Goal: Task Accomplishment & Management: Complete application form

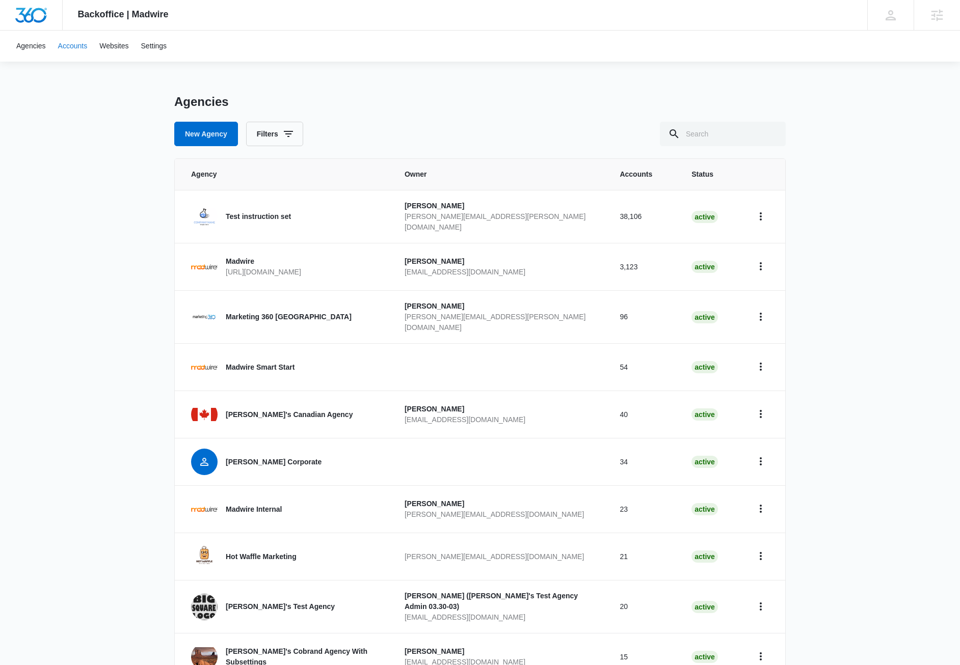
click at [66, 48] on link "Accounts" at bounding box center [73, 46] width 42 height 31
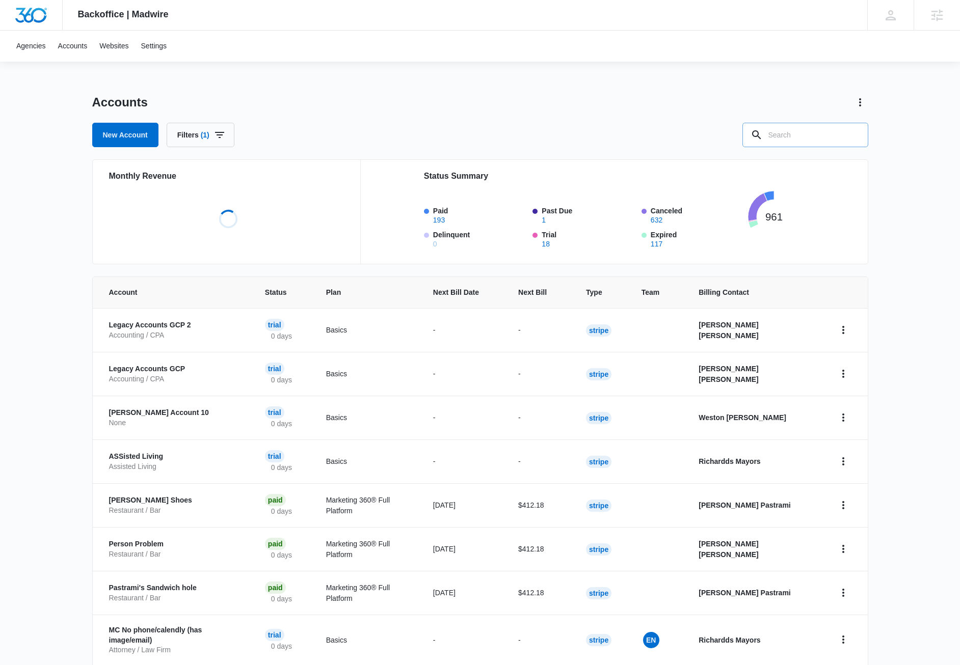
click at [829, 138] on input "text" at bounding box center [805, 135] width 126 height 24
paste input "A1AN254782689ba5f64f3eb"
type input "A1AN254782689ba5f64f3eb"
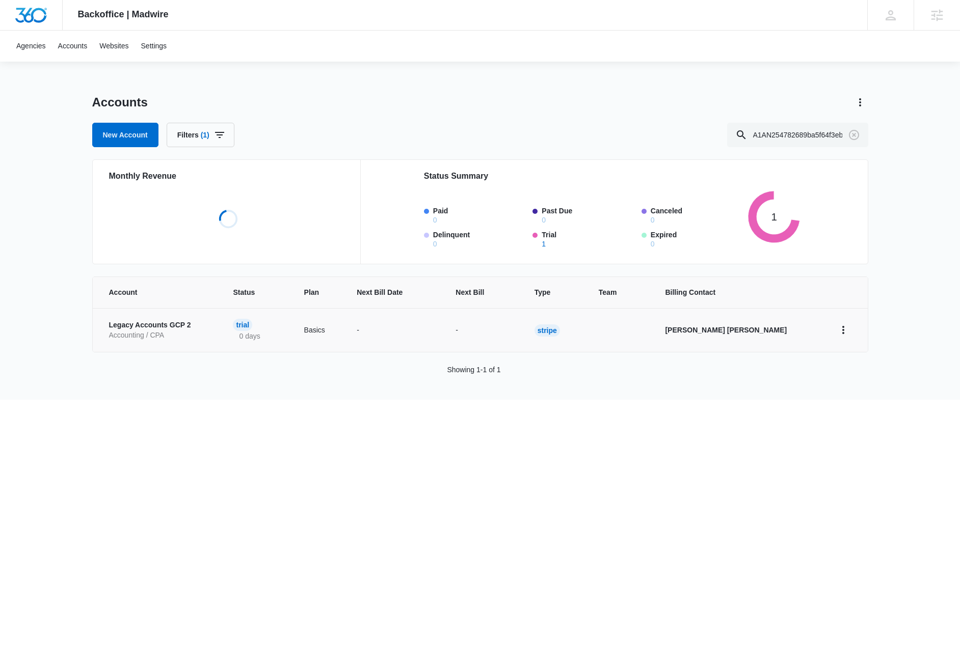
click at [137, 329] on p "Legacy Accounts GCP 2" at bounding box center [159, 325] width 100 height 10
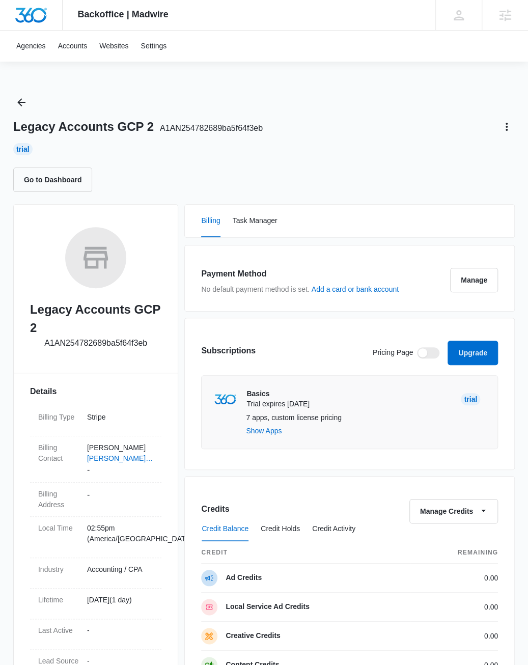
scroll to position [384, 0]
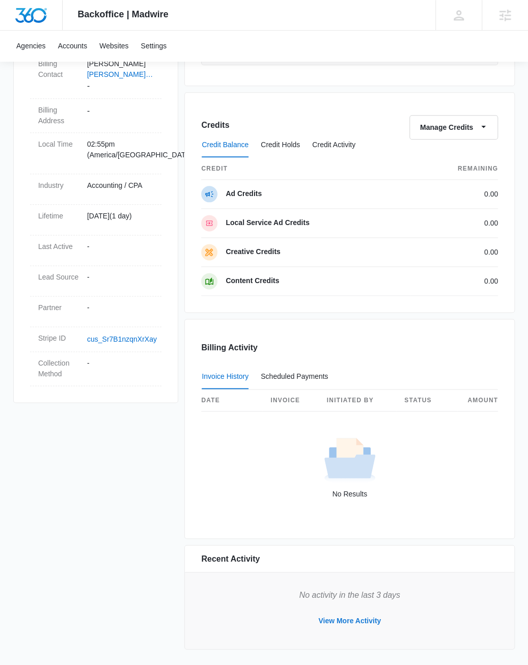
click at [344, 618] on button "View More Activity" at bounding box center [349, 620] width 83 height 24
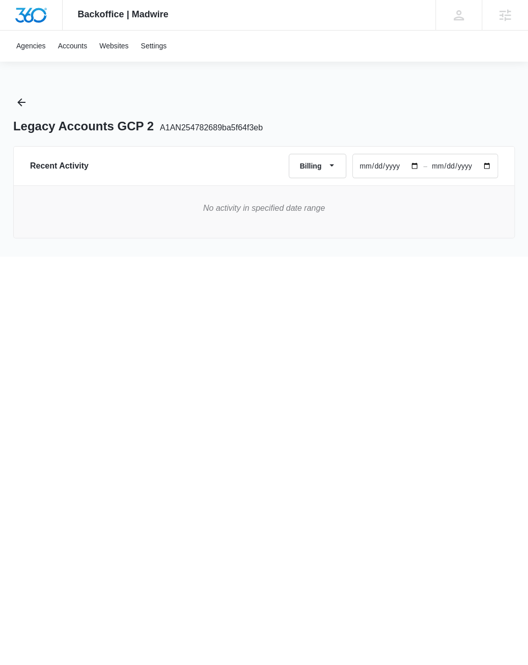
click at [375, 161] on input "2025-06-13" at bounding box center [388, 165] width 70 height 23
click at [412, 166] on input "2025-06-13" at bounding box center [388, 165] width 70 height 23
type input "2024-06-13"
click at [283, 350] on html "Backoffice | Madwire Apps Settings JM Jake Meyer jake.meyer@madwire.com My Prof…" at bounding box center [264, 332] width 528 height 665
click at [188, 125] on span "A1AN254782689ba5f64f3eb" at bounding box center [211, 127] width 103 height 9
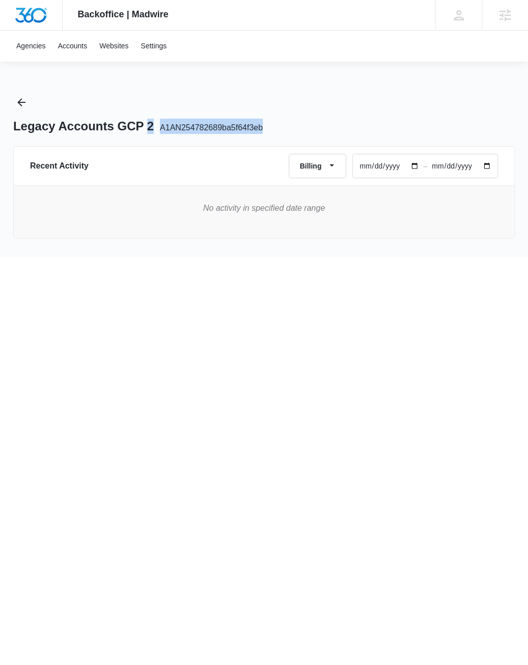
click at [188, 125] on span "A1AN254782689ba5f64f3eb" at bounding box center [211, 127] width 103 height 9
click at [181, 97] on div "Legacy Accounts GCP 2 A1AN254782689ba5f64f3eb" at bounding box center [264, 114] width 502 height 40
click at [21, 103] on icon "Back" at bounding box center [21, 102] width 8 height 8
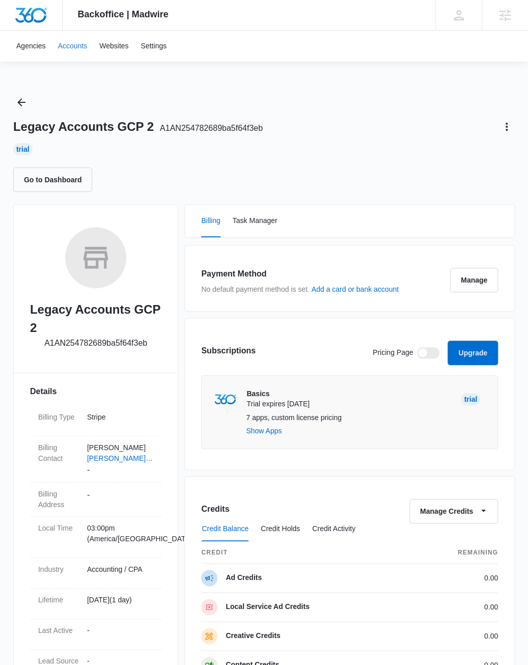
click at [82, 44] on link "Accounts" at bounding box center [73, 46] width 42 height 31
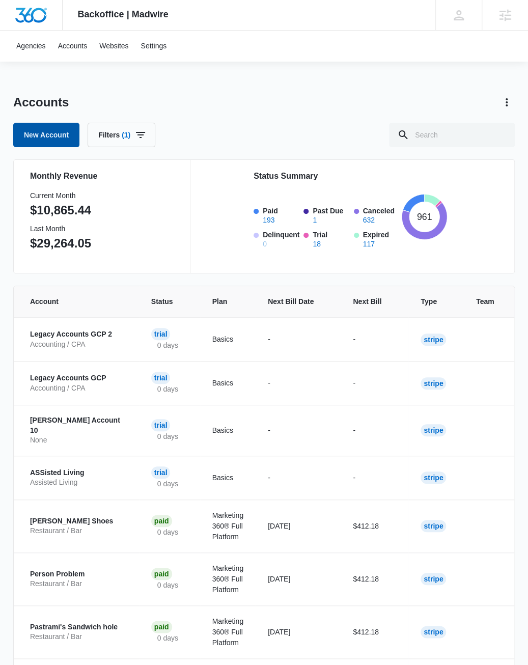
click at [26, 138] on link "New Account" at bounding box center [46, 135] width 66 height 24
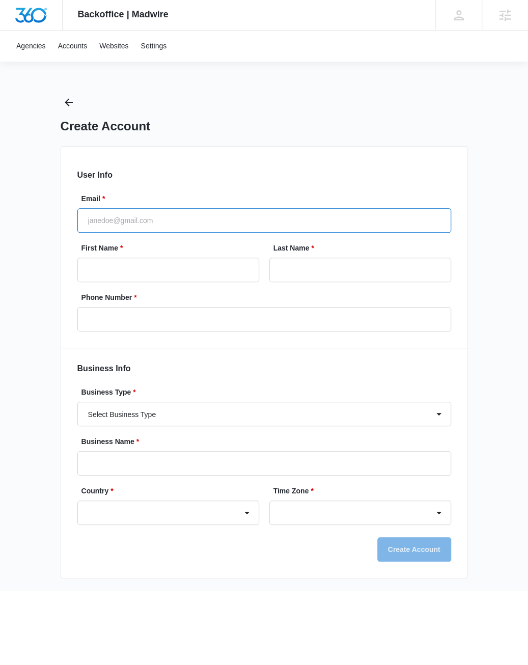
click at [124, 217] on input "Email *" at bounding box center [264, 220] width 374 height 24
select select "US"
click at [124, 217] on input "Email *" at bounding box center [264, 220] width 374 height 24
select select "America/Los_Angeles"
type input "[PERSON_NAME][EMAIL_ADDRESS][PERSON_NAME][DOMAIN_NAME]"
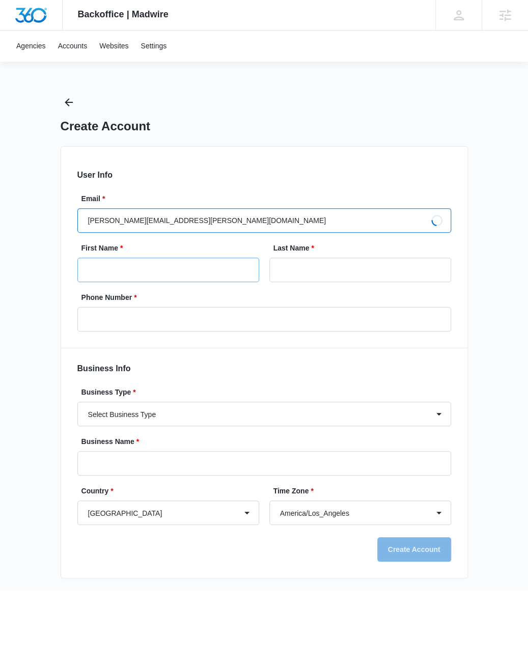
type input "Jake"
type input "Meyer"
type input "[PERSON_NAME][EMAIL_ADDRESS][PERSON_NAME][DOMAIN_NAME]"
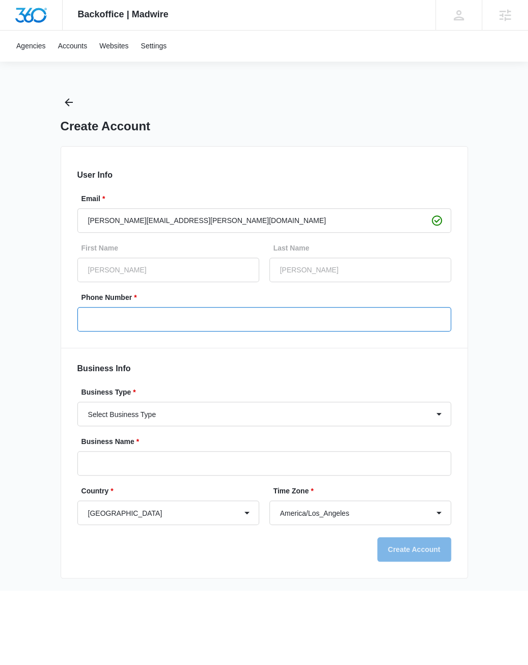
click at [115, 317] on input "Phone Number *" at bounding box center [264, 319] width 374 height 24
type input "1 (234) 567-8900"
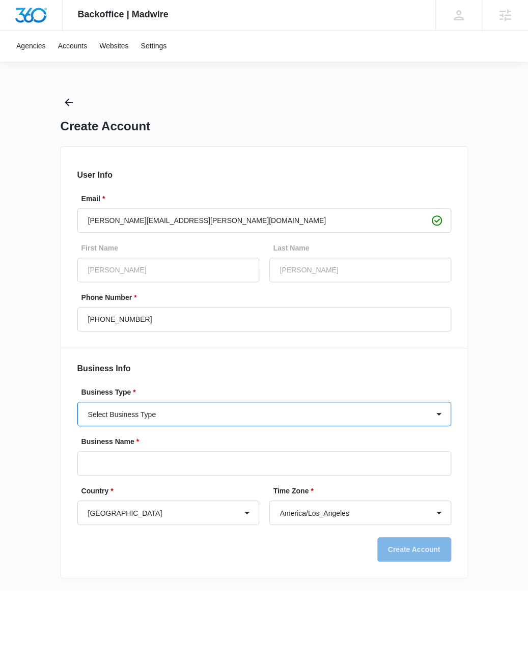
click at [77, 402] on select "Select Business Type Accounting / CPA Accounting/CPA Ashley Furniture Smart Sta…" at bounding box center [264, 414] width 374 height 24
select select "54"
click option "Creative" at bounding box center [0, 0] width 0 height 0
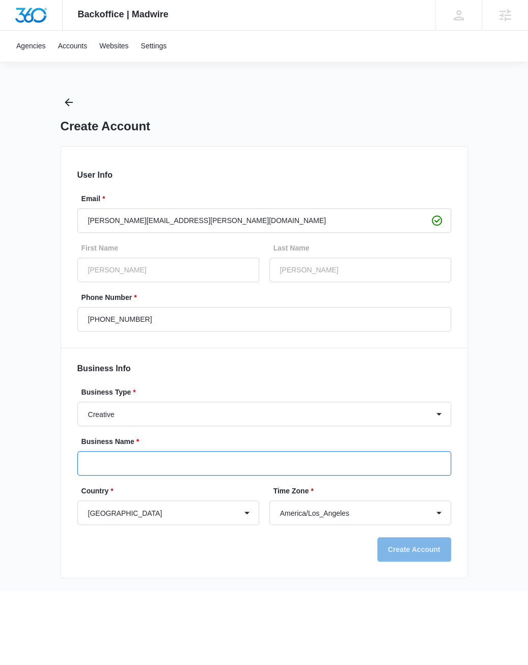
click at [151, 466] on input "Business Name *" at bounding box center [264, 463] width 374 height 24
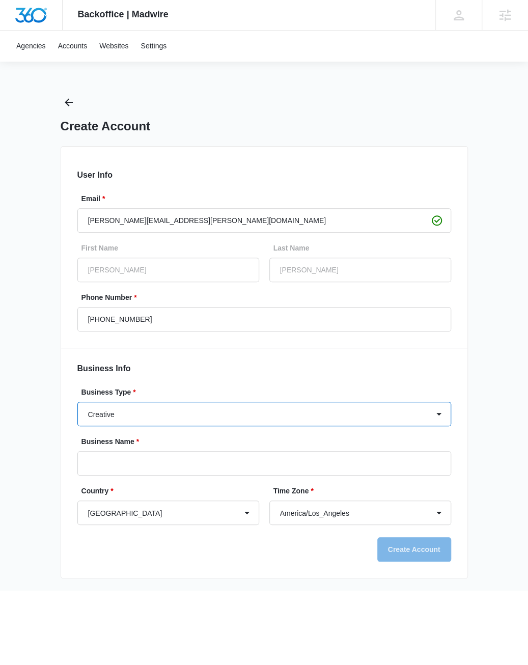
click at [77, 402] on select "Select Business Type Accounting / CPA Accounting/CPA Ashley Furniture Smart Sta…" at bounding box center [264, 414] width 374 height 24
click option "Creative" at bounding box center [0, 0] width 0 height 0
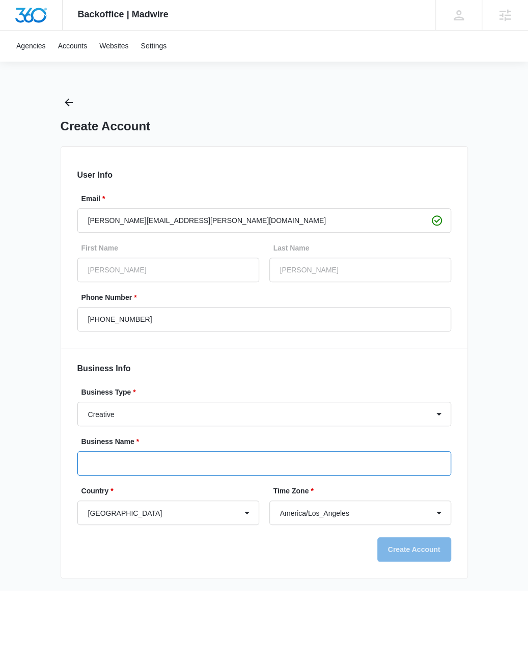
click at [121, 471] on input "Business Name *" at bounding box center [264, 463] width 374 height 24
type input "Jake's Pottery Studio"
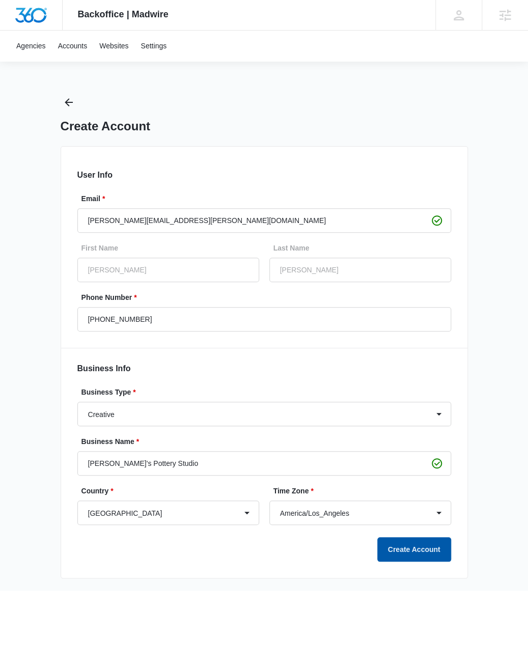
click at [412, 544] on button "Create Account" at bounding box center [414, 549] width 74 height 24
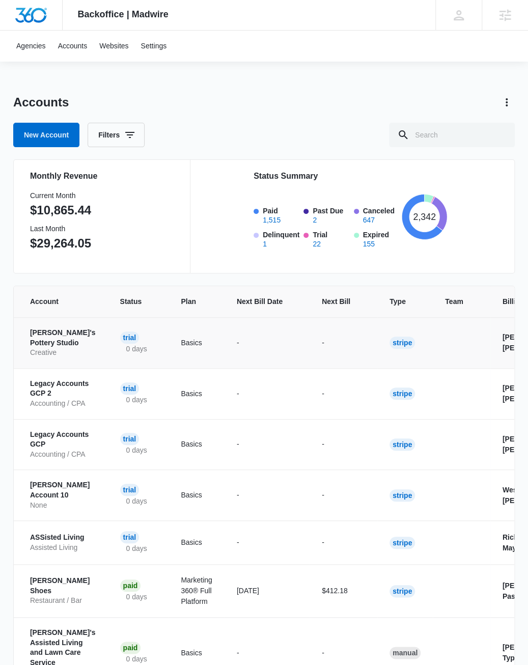
click at [92, 330] on p "Jake's Pottery Studio" at bounding box center [63, 338] width 66 height 20
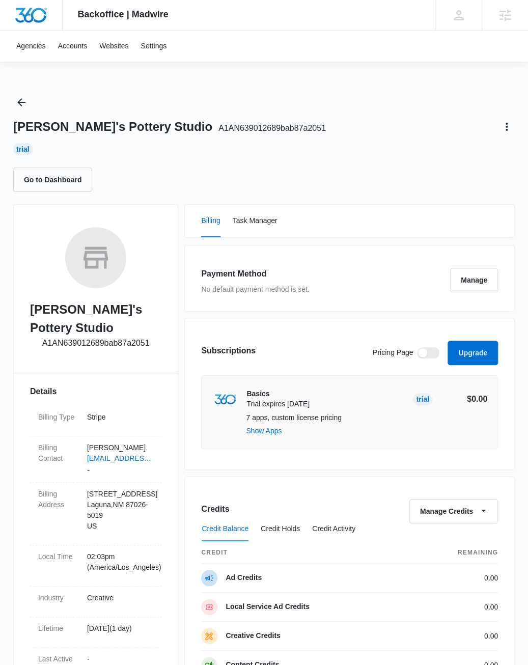
click at [309, 137] on div "[PERSON_NAME]'s Pottery Studio A1AN639012689bab87a2051 Trial Go to Dashboard" at bounding box center [264, 143] width 502 height 98
click at [505, 122] on icon "Actions" at bounding box center [507, 127] width 12 height 12
click at [463, 171] on div "Update Status" at bounding box center [467, 170] width 46 height 7
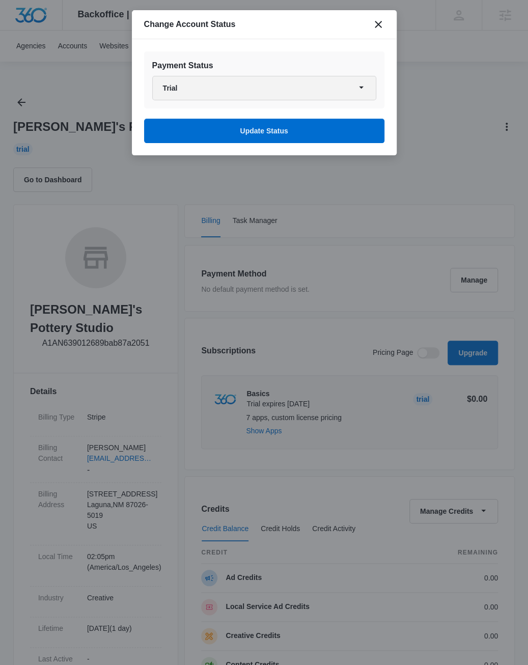
click at [191, 92] on button "Trial" at bounding box center [264, 88] width 224 height 24
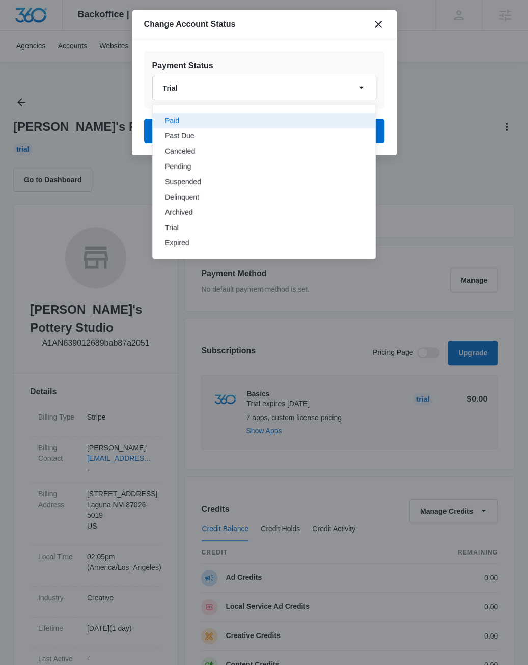
click at [183, 124] on button "Paid" at bounding box center [264, 120] width 223 height 15
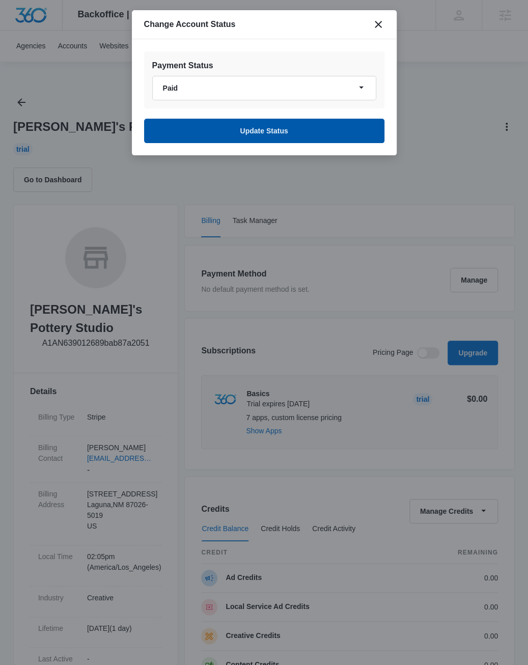
click at [272, 127] on button "Update Status" at bounding box center [264, 131] width 240 height 24
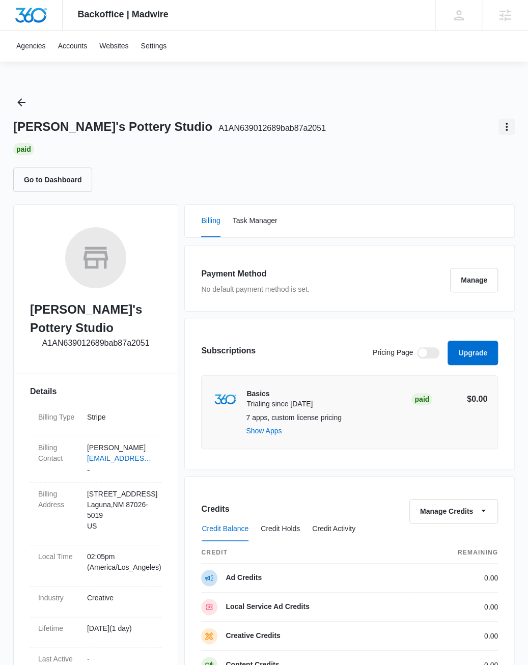
click at [510, 125] on icon "Actions" at bounding box center [507, 127] width 12 height 12
click at [462, 171] on div "Update Status" at bounding box center [467, 170] width 46 height 7
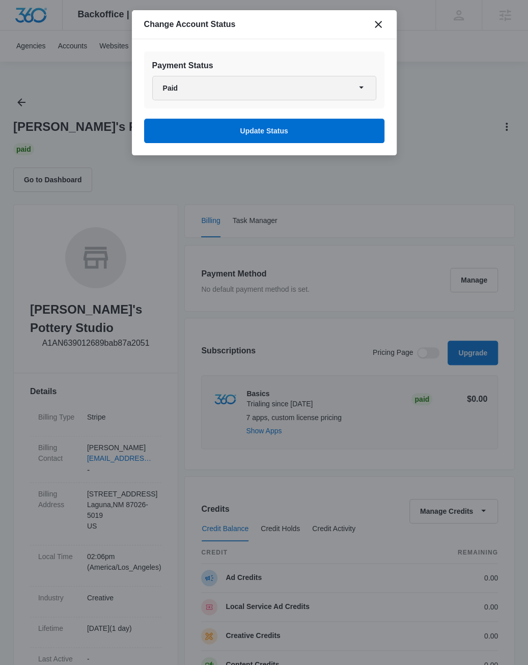
click at [210, 90] on button "Paid" at bounding box center [264, 88] width 224 height 24
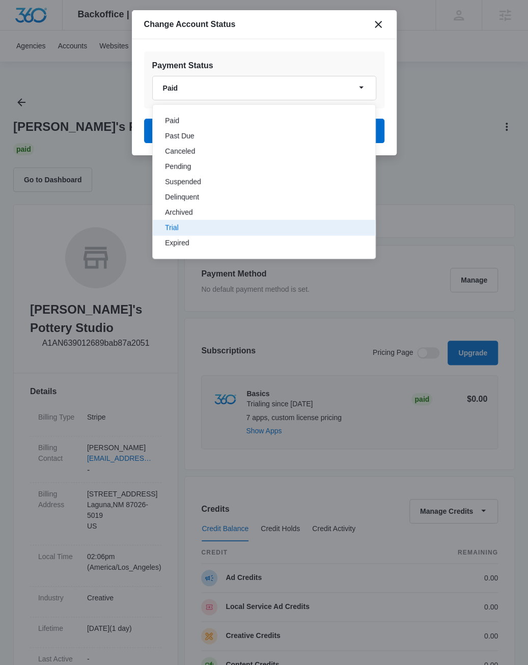
click at [192, 224] on div "Trial" at bounding box center [258, 227] width 186 height 7
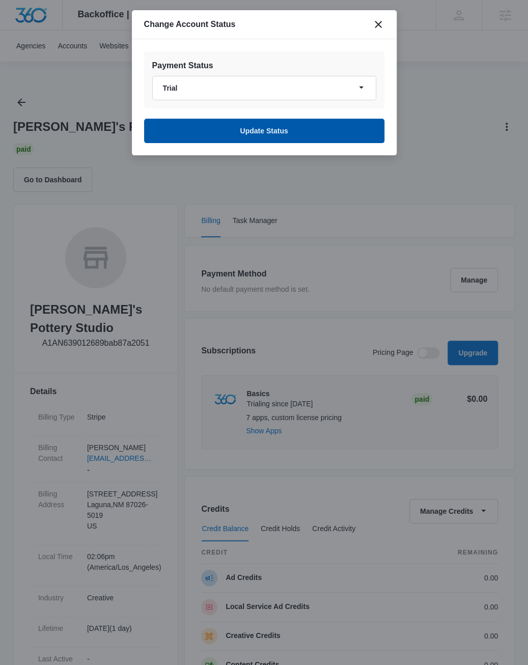
click at [225, 138] on button "Update Status" at bounding box center [264, 131] width 240 height 24
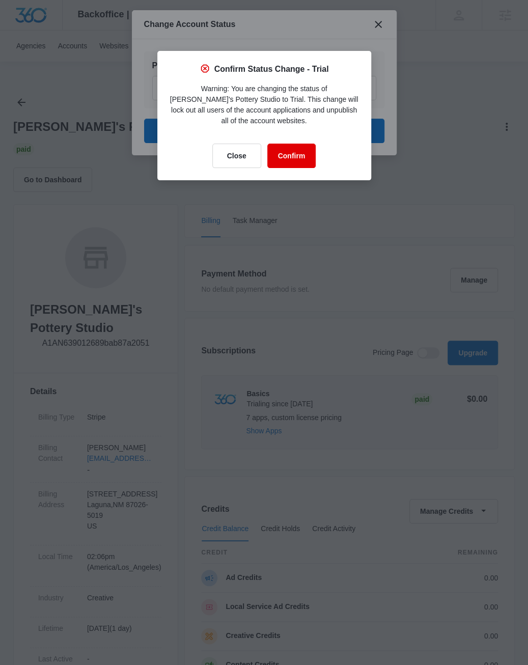
click at [294, 157] on button "Confirm" at bounding box center [291, 156] width 49 height 24
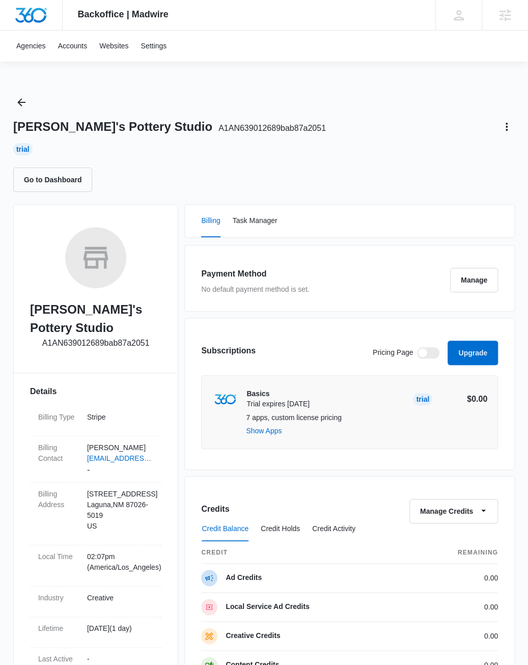
click at [86, 128] on h1 "Jake's Pottery Studio A1AN639012689bab87a2051" at bounding box center [169, 126] width 313 height 15
click at [97, 104] on div "Jake's Pottery Studio A1AN639012689bab87a2051 Trial Go to Dashboard" at bounding box center [264, 143] width 502 height 98
click at [82, 47] on link "Accounts" at bounding box center [73, 46] width 42 height 31
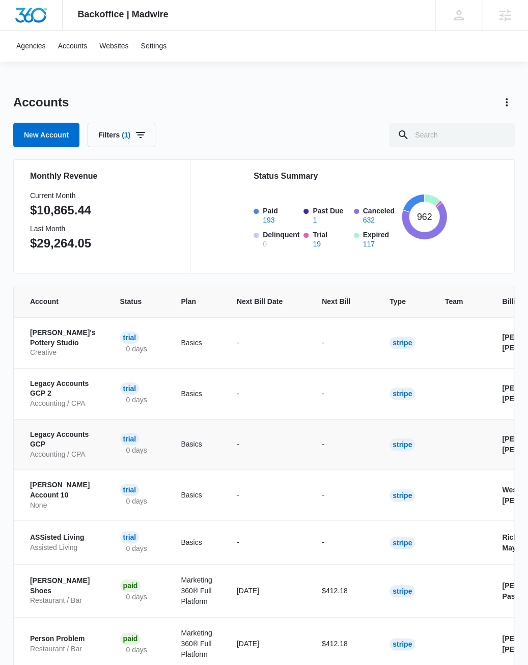
click at [61, 443] on p "Legacy Accounts GCP" at bounding box center [63, 440] width 66 height 20
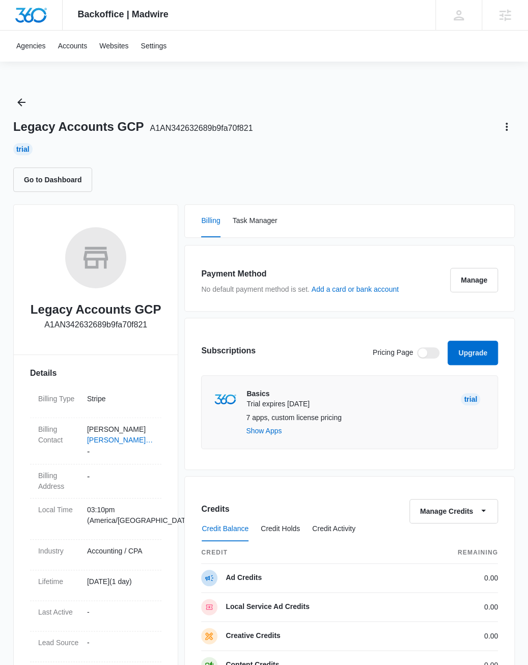
click at [180, 129] on span "A1AN342632689b9fa70f821" at bounding box center [201, 128] width 103 height 9
copy h1 "GCP A1AN342632689b9fa70f821"
click at [343, 163] on div "Legacy Accounts GCP A1AN342632689b9fa70f821 Trial Go to Dashboard" at bounding box center [264, 143] width 502 height 98
click at [82, 52] on link "Accounts" at bounding box center [73, 46] width 42 height 31
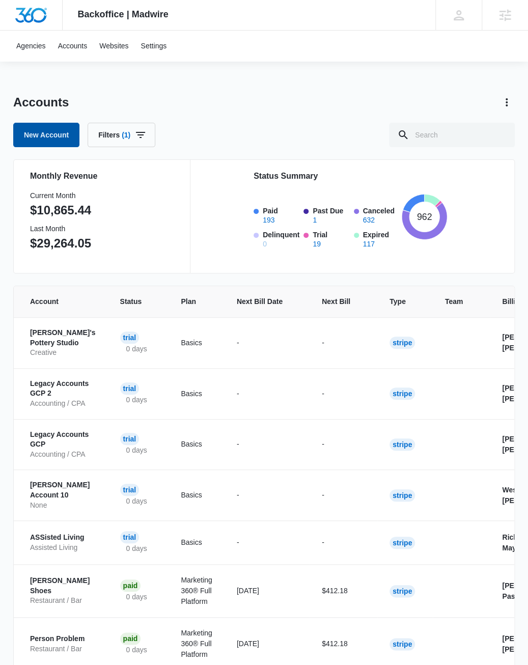
click at [51, 141] on link "New Account" at bounding box center [46, 135] width 66 height 24
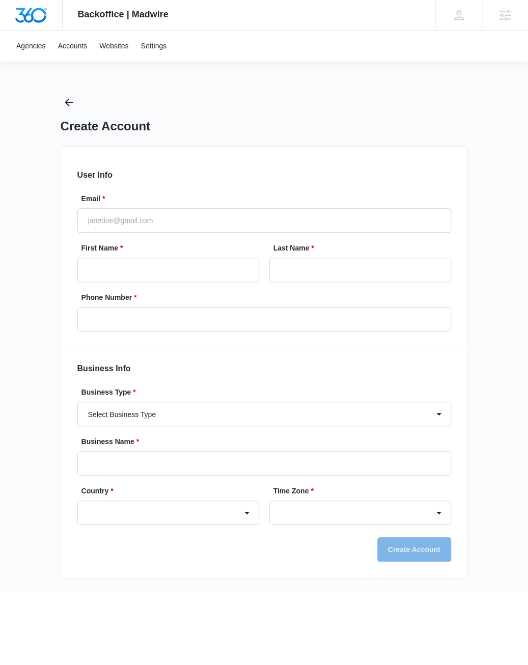
select select "US"
select select "America/Los_Angeles"
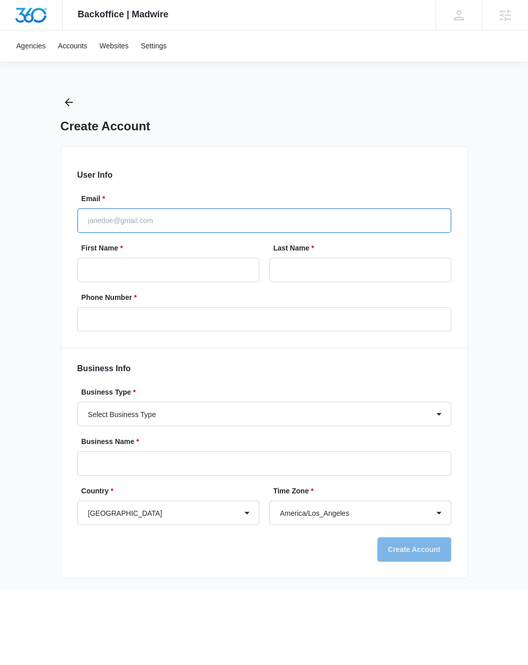
click at [111, 223] on input "Email *" at bounding box center [264, 220] width 374 height 24
type input "jake.meyer@madwiremedia.com"
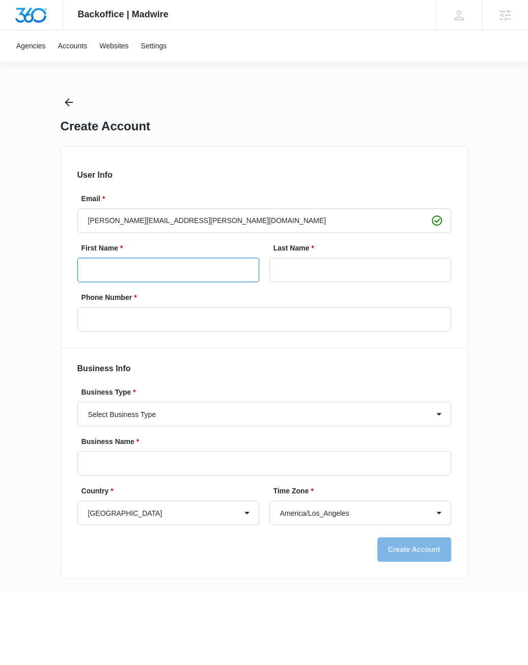
click at [110, 272] on input "First Name *" at bounding box center [168, 270] width 182 height 24
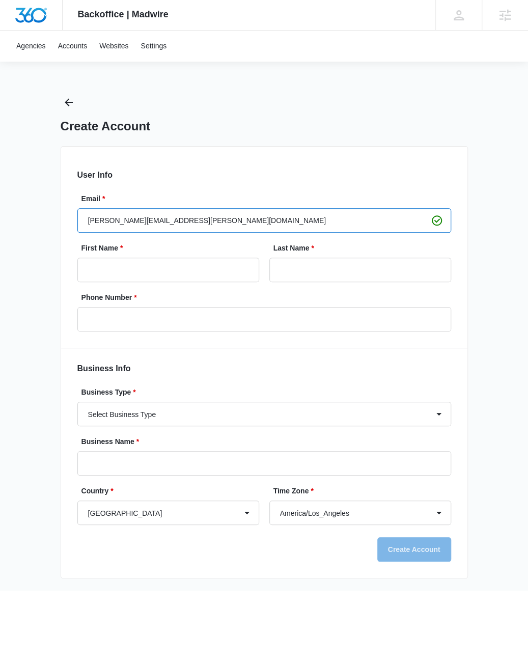
click at [142, 220] on input "jake.meyer@madwiremedia.com" at bounding box center [264, 220] width 374 height 24
click at [118, 223] on input "jake.meyuer@madwire.com" at bounding box center [264, 220] width 374 height 24
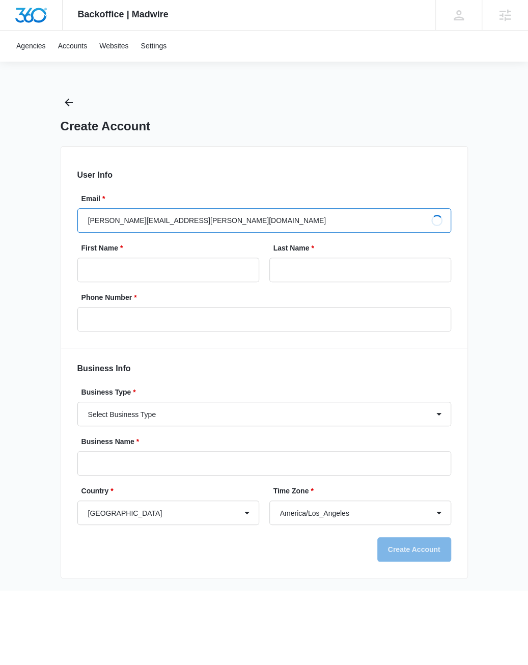
type input "[PERSON_NAME][EMAIL_ADDRESS][PERSON_NAME][DOMAIN_NAME]"
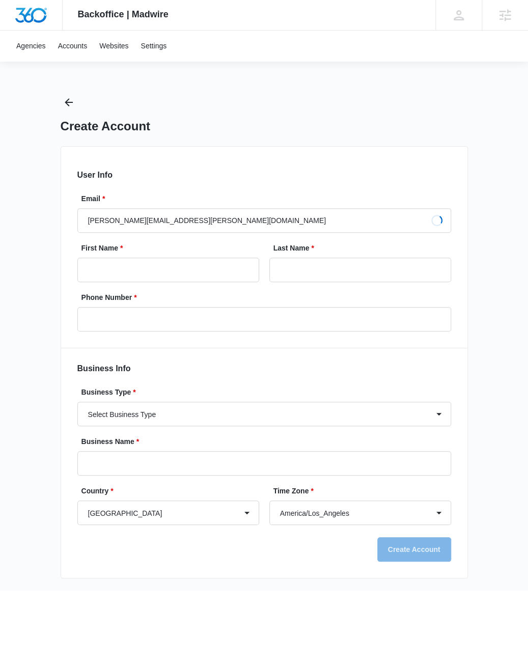
click at [159, 156] on div "User Info Email * jake.meyer@madwire.com Loading First Name * Last Name * Phone…" at bounding box center [265, 362] width 408 height 433
type input "[PERSON_NAME]"
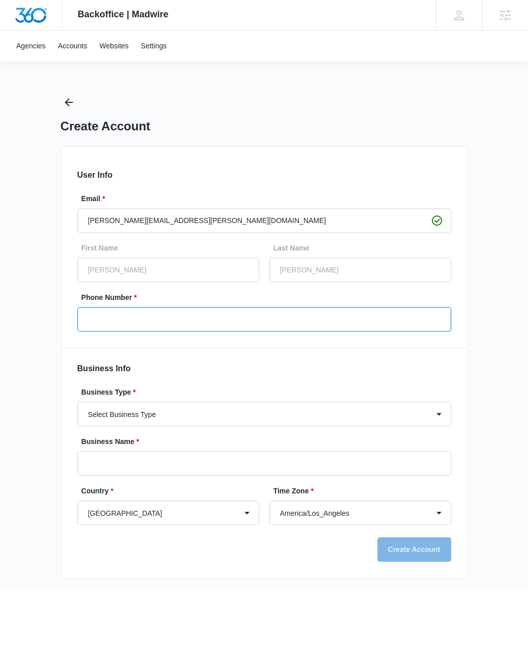
click at [123, 321] on input "Phone Number *" at bounding box center [264, 319] width 374 height 24
type input "1 (234) 567-8900"
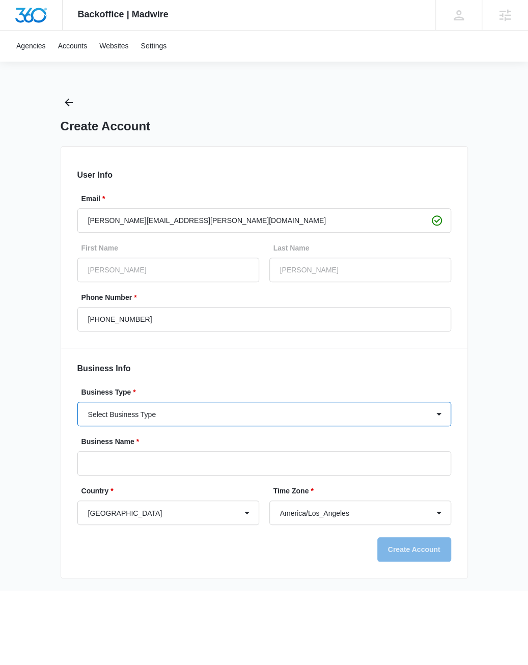
click at [77, 402] on select "Select Business Type Accounting / CPA Accounting/CPA Ashley Furniture Smart Sta…" at bounding box center [264, 414] width 374 height 24
select select "54"
click option "Creative" at bounding box center [0, 0] width 0 height 0
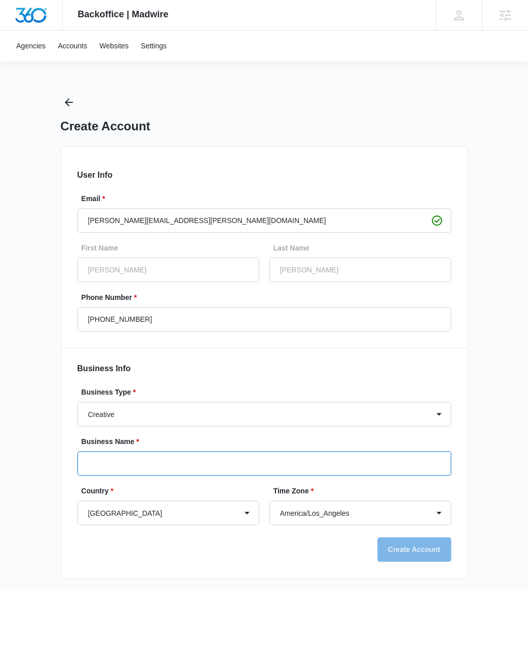
click at [166, 472] on input "Business Name *" at bounding box center [264, 463] width 374 height 24
type input "Jake's Pottery Studio 2"
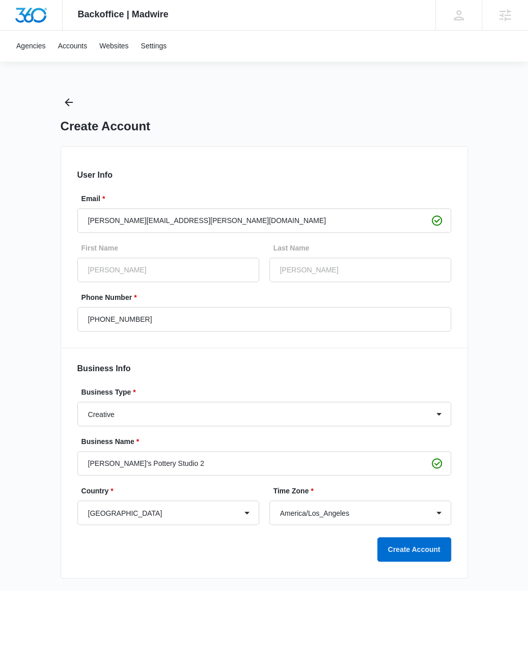
click at [268, 577] on div "User Info Email * jake.meyer@madwire.com First Name Jake Last Name Meyer Phone …" at bounding box center [265, 362] width 408 height 433
click at [402, 553] on button "Create Account" at bounding box center [414, 549] width 74 height 24
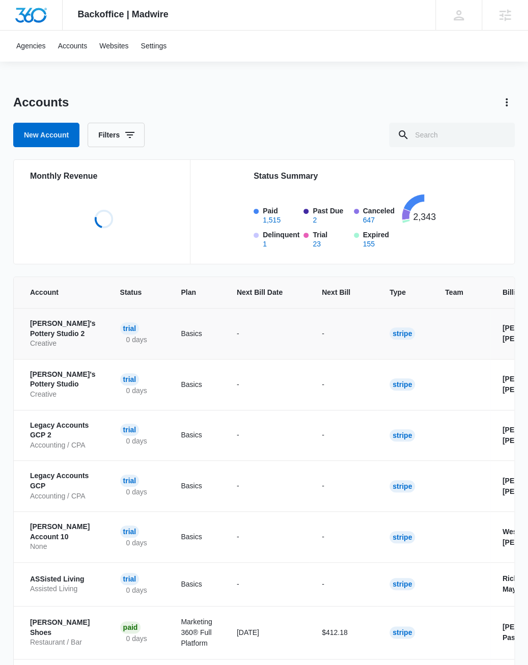
click at [52, 334] on p "Jake's Pottery Studio 2" at bounding box center [63, 329] width 66 height 20
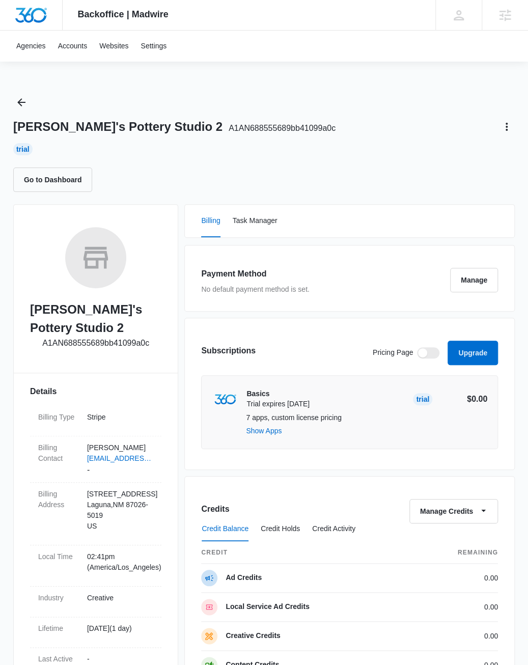
click at [268, 171] on div "Go to Dashboard" at bounding box center [264, 180] width 502 height 24
click at [82, 45] on link "Accounts" at bounding box center [73, 46] width 42 height 31
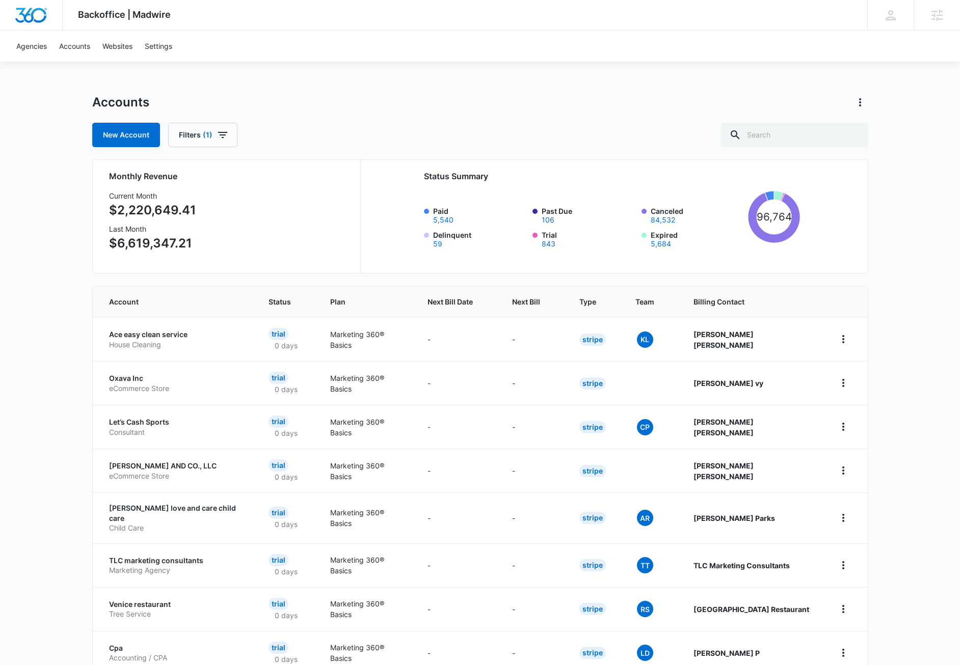
click at [114, 106] on h1 "Accounts" at bounding box center [120, 102] width 57 height 15
click at [69, 110] on div "Backoffice | Madwire Apps Settings [PERSON_NAME] [PERSON_NAME] [PERSON_NAME][EM…" at bounding box center [480, 409] width 960 height 819
